Goal: Task Accomplishment & Management: Use online tool/utility

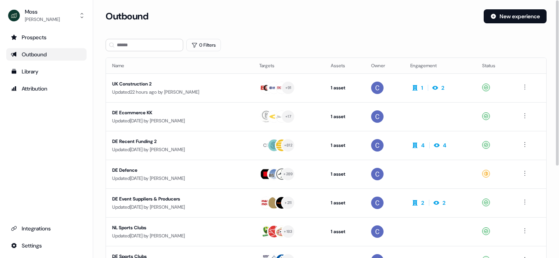
click at [43, 56] on div "Outbound" at bounding box center [46, 54] width 71 height 8
click at [526, 144] on html "For the best experience switch devices to a bigger screen. Go to [DOMAIN_NAME] …" at bounding box center [279, 129] width 559 height 258
click at [522, 162] on div "Duplicate" at bounding box center [526, 159] width 46 height 12
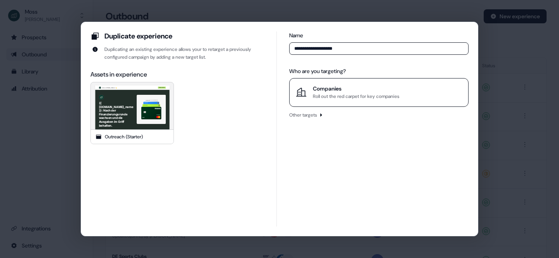
type input "**********"
click at [327, 89] on div "Companies" at bounding box center [356, 89] width 87 height 8
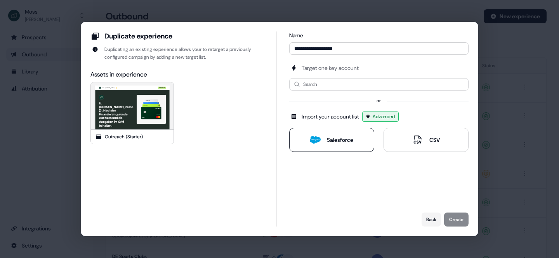
click at [323, 144] on div "Salesforce" at bounding box center [331, 139] width 43 height 11
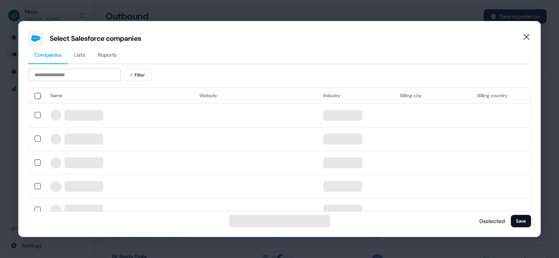
click at [108, 52] on span "Reports" at bounding box center [107, 55] width 19 height 8
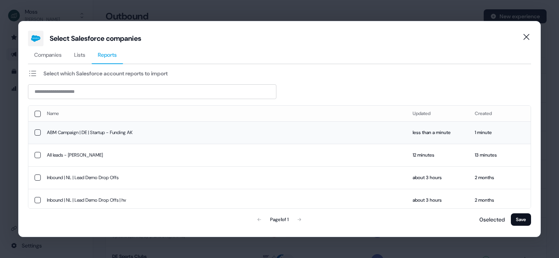
click at [110, 129] on td "ABM Campaign | DE | Startup - Funding AK" at bounding box center [224, 132] width 366 height 23
click at [523, 216] on button "Save" at bounding box center [521, 219] width 20 height 12
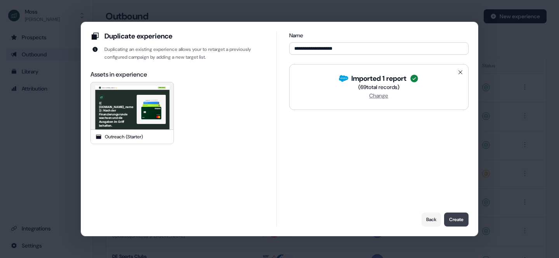
click at [455, 220] on button "Create" at bounding box center [456, 219] width 24 height 14
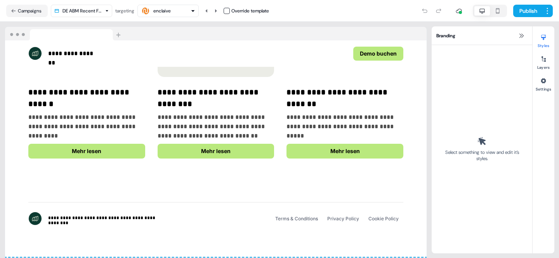
scroll to position [1336, 0]
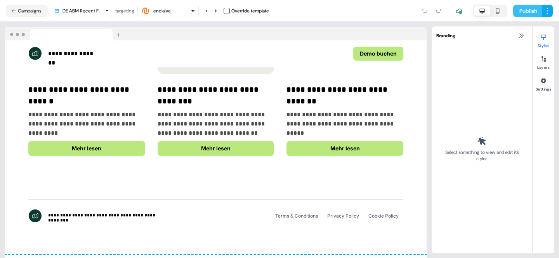
click at [534, 12] on button "Publish" at bounding box center [527, 11] width 29 height 12
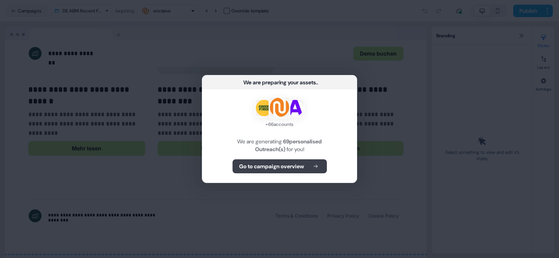
click at [289, 171] on button "Go to campaign overview" at bounding box center [280, 166] width 94 height 14
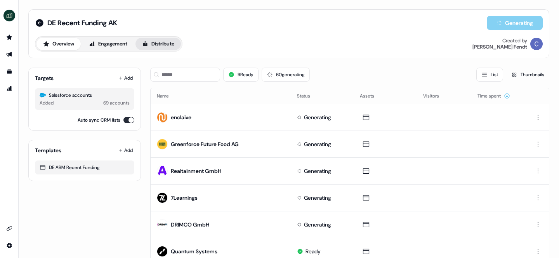
click at [165, 46] on button "Distribute" at bounding box center [157, 44] width 45 height 12
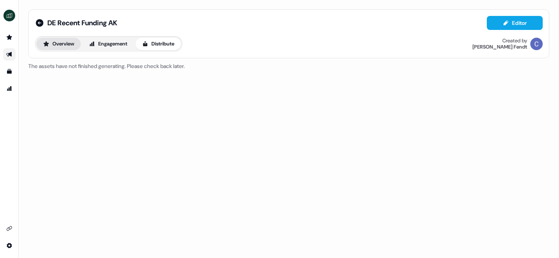
click at [63, 45] on button "Overview" at bounding box center [58, 44] width 44 height 12
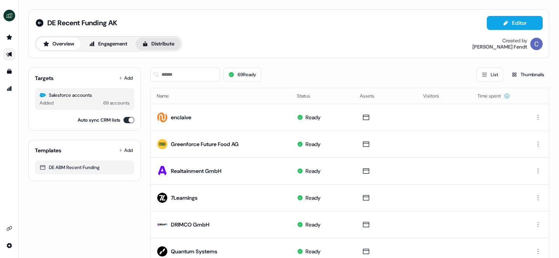
click at [161, 43] on button "Distribute" at bounding box center [157, 44] width 45 height 12
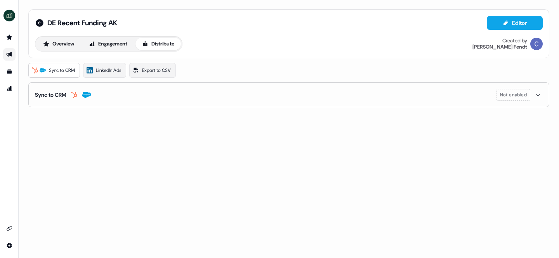
click at [251, 94] on button "Sync to CRM Not enabled" at bounding box center [289, 95] width 508 height 24
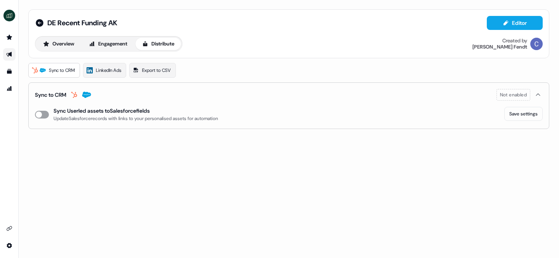
click at [43, 115] on button "enable-crm-asset-sync" at bounding box center [42, 115] width 14 height 8
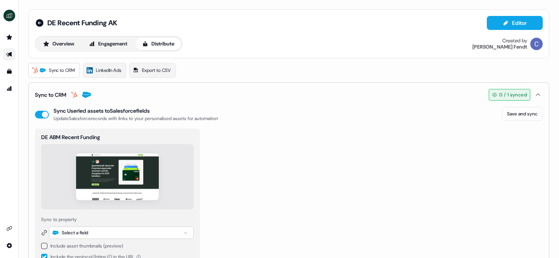
scroll to position [23, 0]
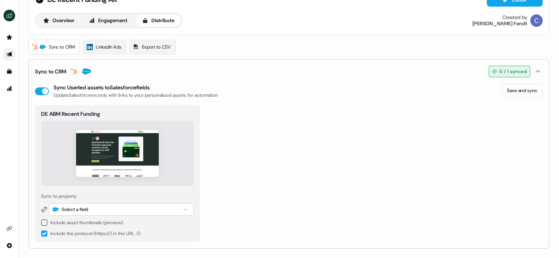
click at [45, 224] on button "button" at bounding box center [44, 222] width 6 height 6
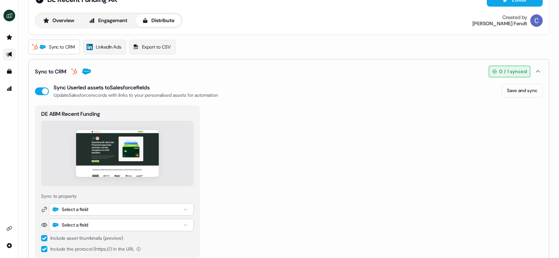
click at [82, 210] on div "Select a field" at bounding box center [75, 209] width 26 height 8
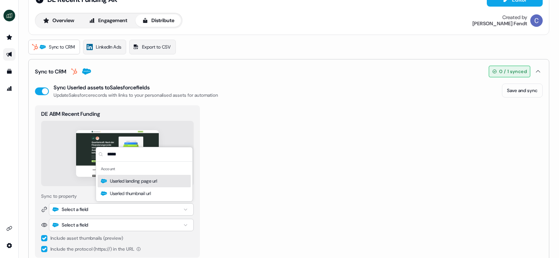
type input "*****"
click at [133, 182] on span "Userled landing page url" at bounding box center [133, 181] width 47 height 8
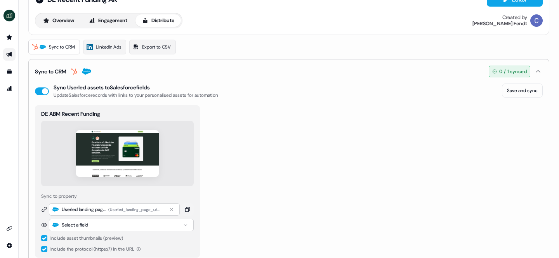
click at [109, 225] on div "Select a field" at bounding box center [121, 225] width 145 height 12
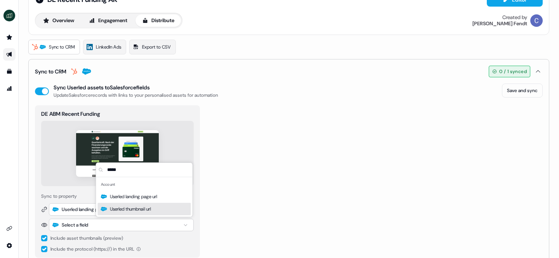
type input "*****"
click at [139, 210] on span "Userled thumbnail url" at bounding box center [130, 209] width 41 height 8
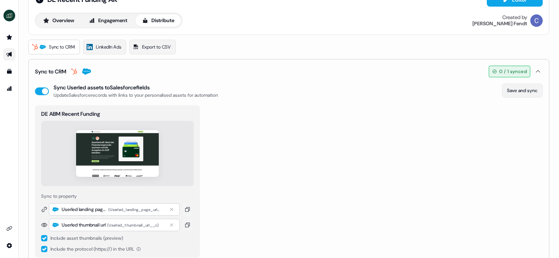
click at [517, 92] on button "Save and sync" at bounding box center [522, 90] width 41 height 14
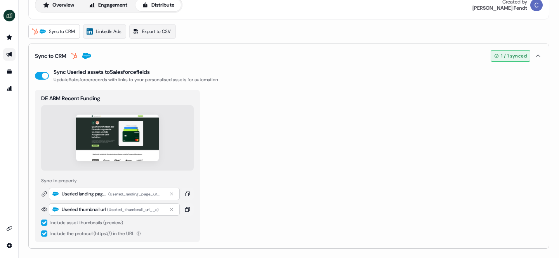
scroll to position [0, 0]
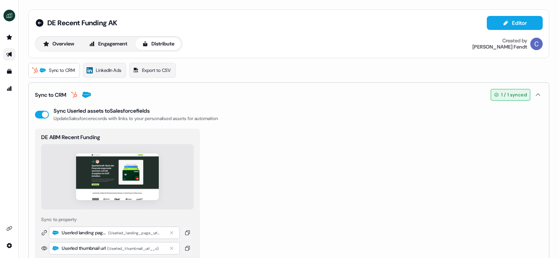
click at [309, 136] on div "DE ABM Recent Funding Sync to property Userled landing page url ( Userled_landi…" at bounding box center [289, 204] width 508 height 152
